Goal: Navigation & Orientation: Find specific page/section

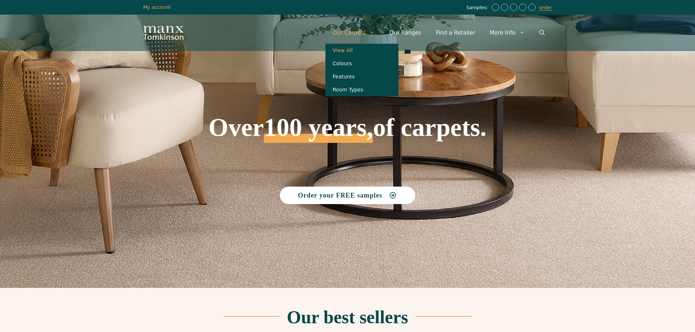
click at [366, 49] on link "View All" at bounding box center [361, 50] width 73 height 13
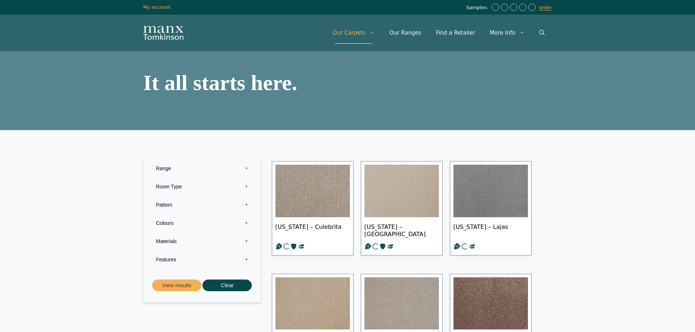
click at [182, 164] on label "Range 0" at bounding box center [202, 168] width 106 height 18
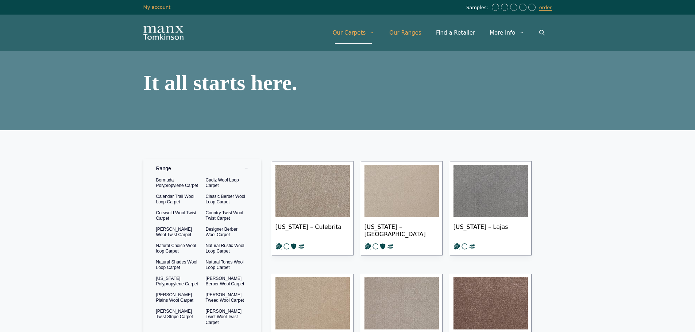
click at [417, 33] on link "Our Ranges" at bounding box center [405, 33] width 47 height 22
click at [415, 36] on link "Our Ranges" at bounding box center [405, 33] width 47 height 22
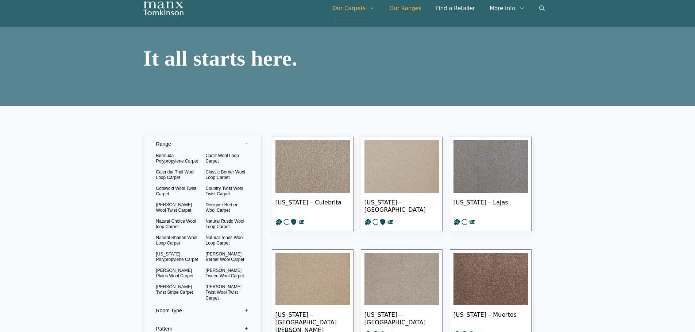
scroll to position [36, 0]
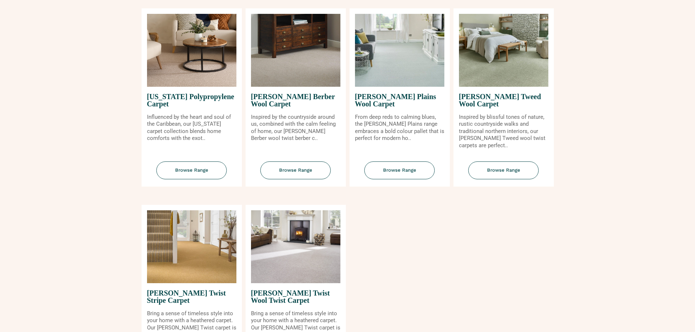
scroll to position [729, 0]
